Goal: Information Seeking & Learning: Find specific fact

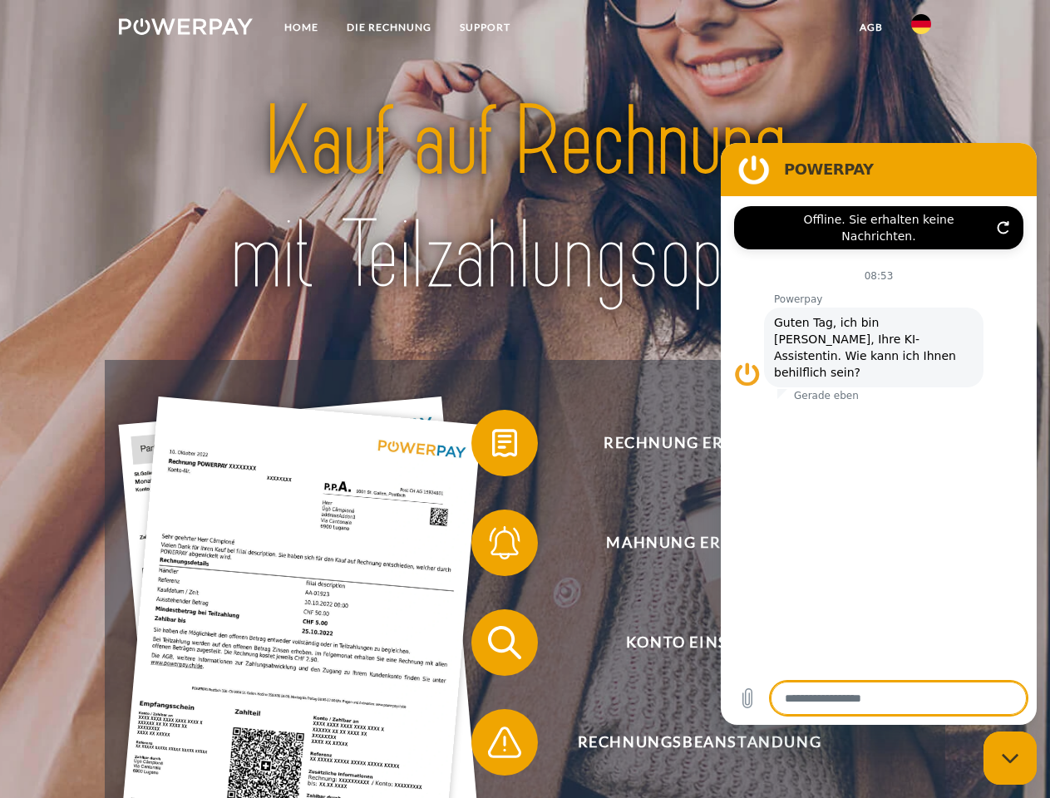
click at [185, 29] on img at bounding box center [186, 26] width 134 height 17
click at [921, 29] on img at bounding box center [921, 24] width 20 height 20
click at [870, 27] on link "agb" at bounding box center [871, 27] width 52 height 30
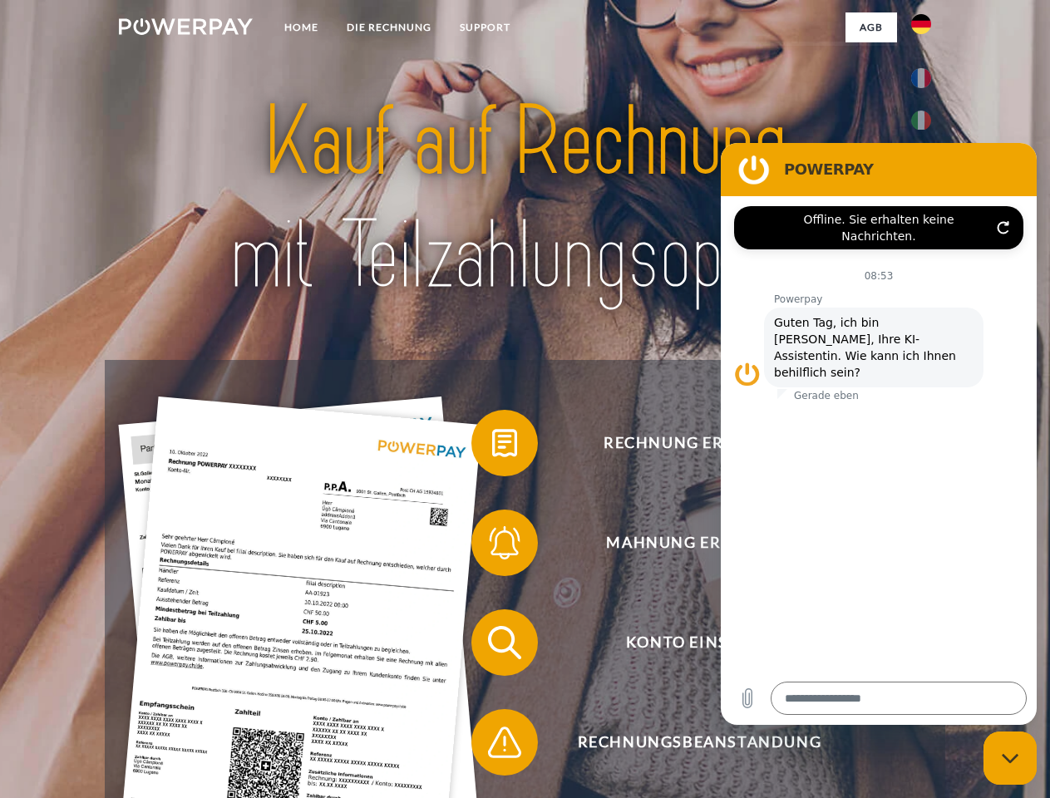
click at [492, 446] on span at bounding box center [479, 442] width 83 height 83
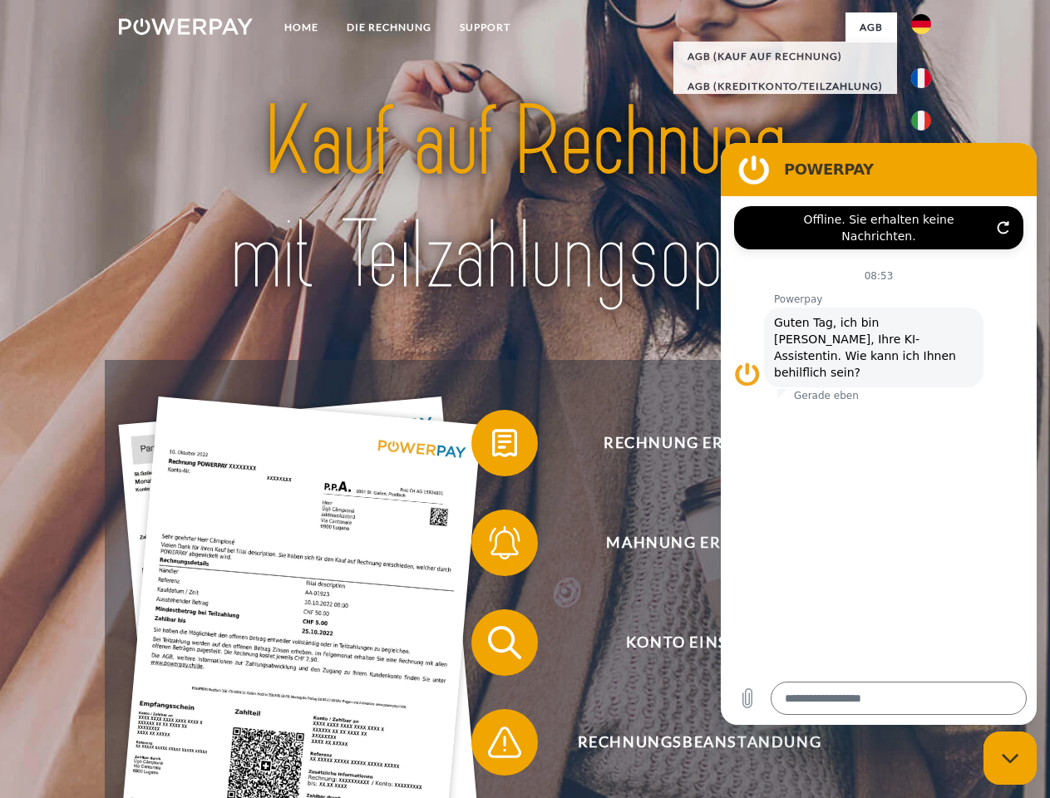
click at [492, 546] on span at bounding box center [479, 542] width 83 height 83
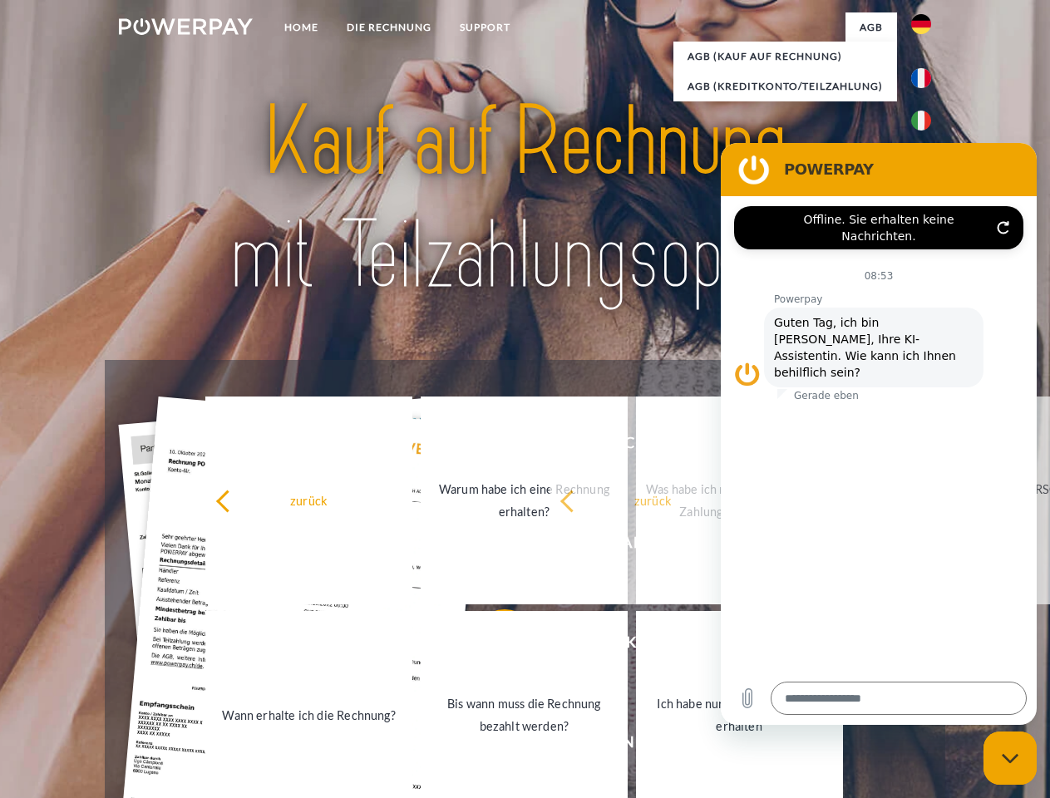
click at [492, 646] on link "Bis wann muss die Rechnung bezahlt werden?" at bounding box center [524, 715] width 207 height 208
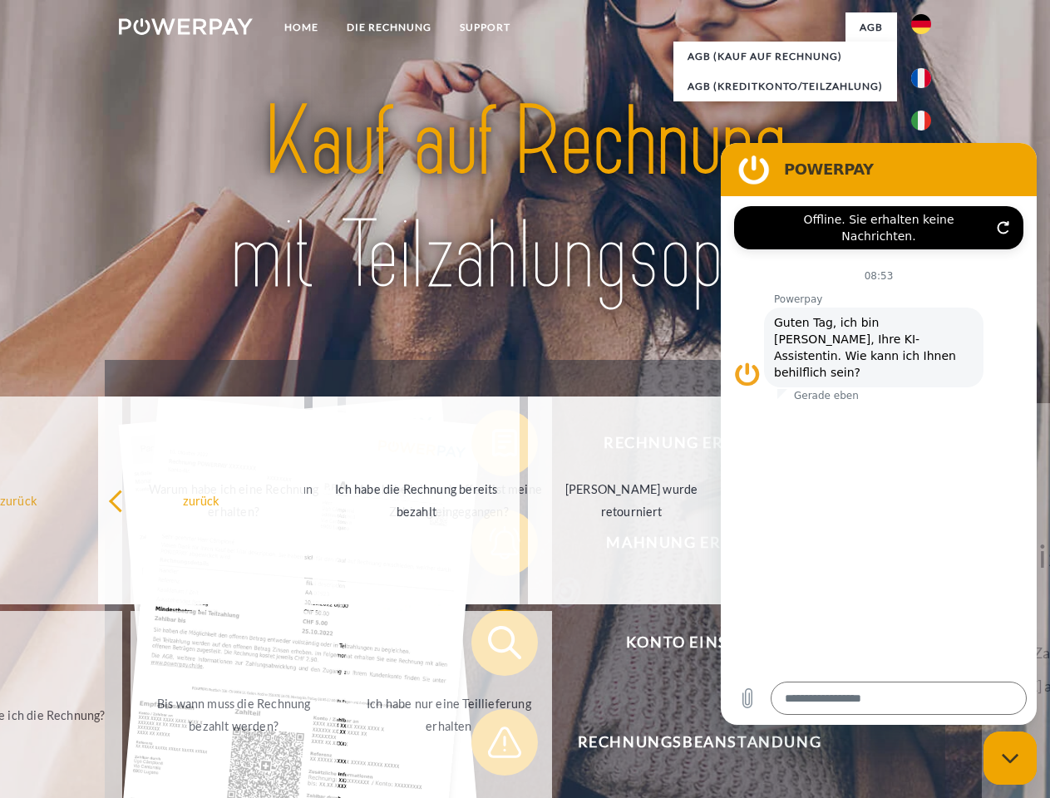
click at [492, 746] on span at bounding box center [479, 742] width 83 height 83
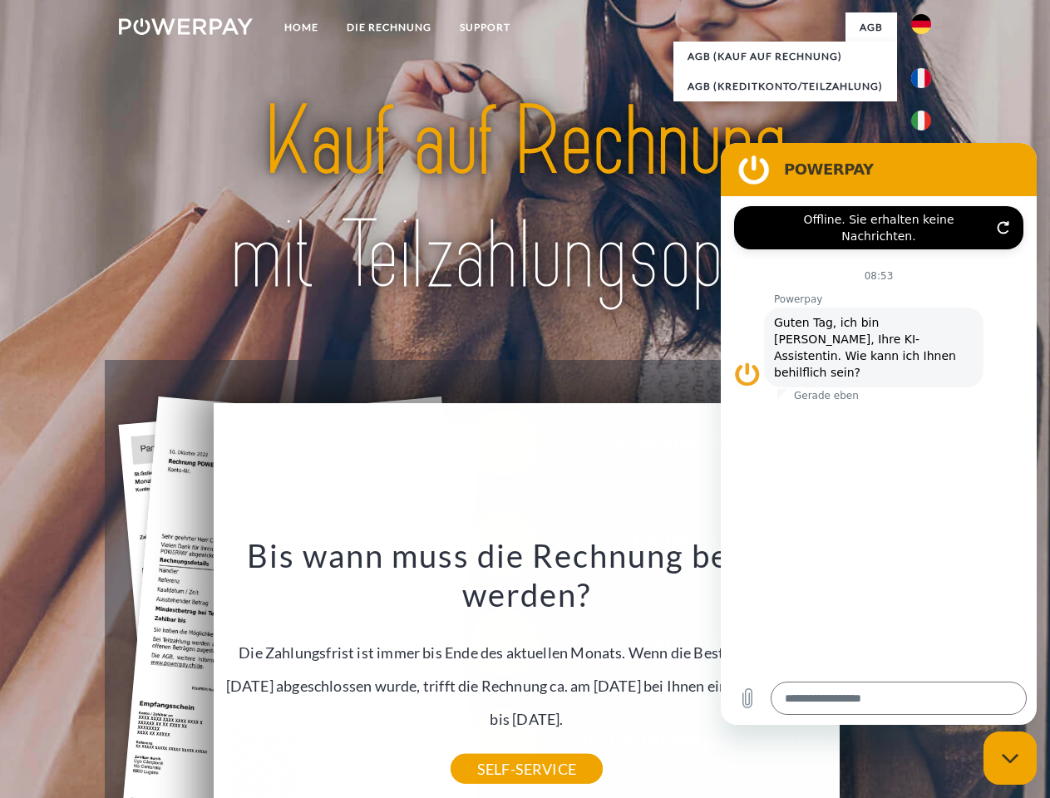
click at [1010, 758] on icon "Messaging-Fenster schließen" at bounding box center [1010, 758] width 17 height 11
type textarea "*"
